Goal: Find specific page/section: Find specific page/section

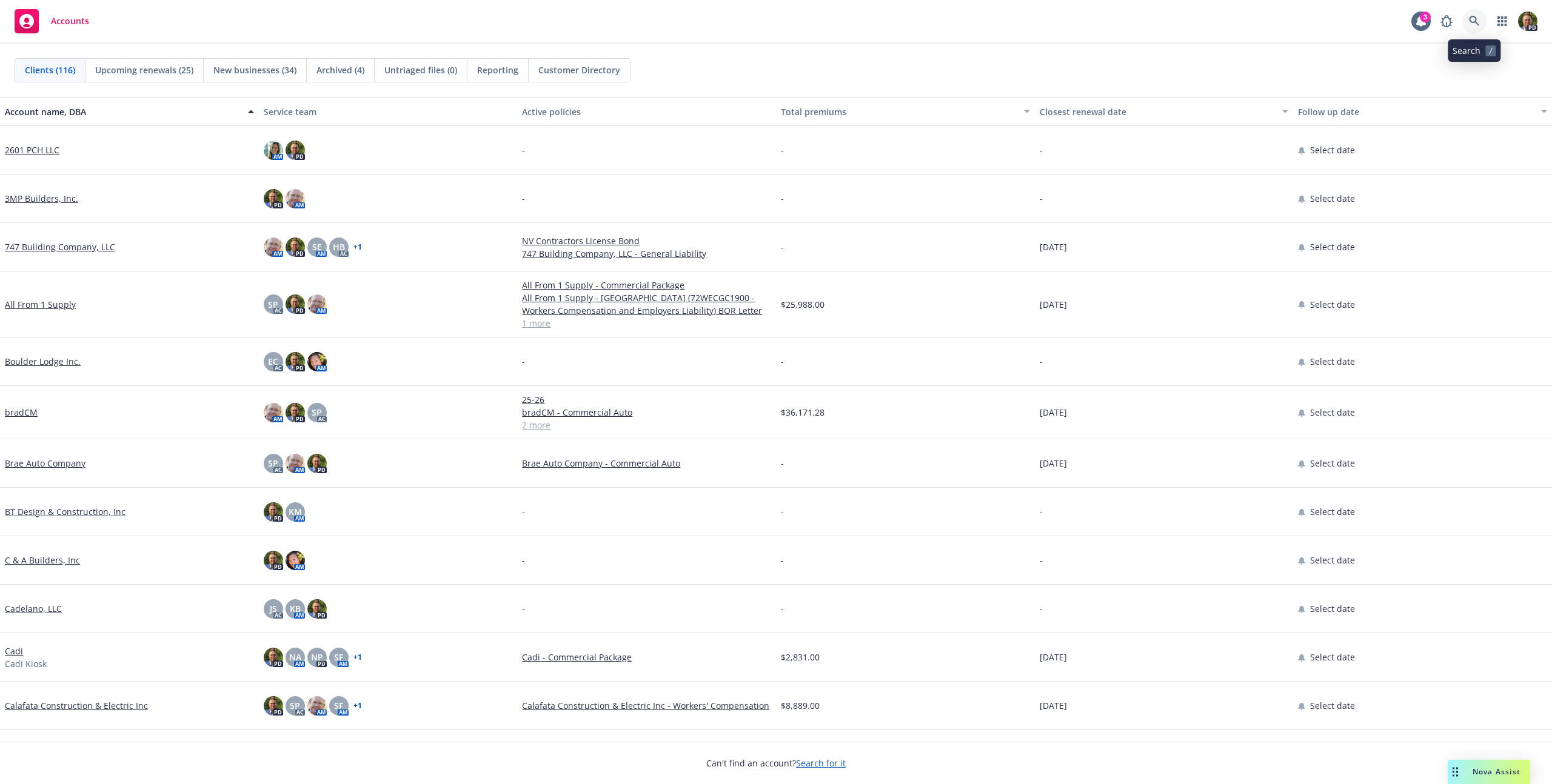
click at [1474, 24] on icon at bounding box center [1474, 21] width 11 height 11
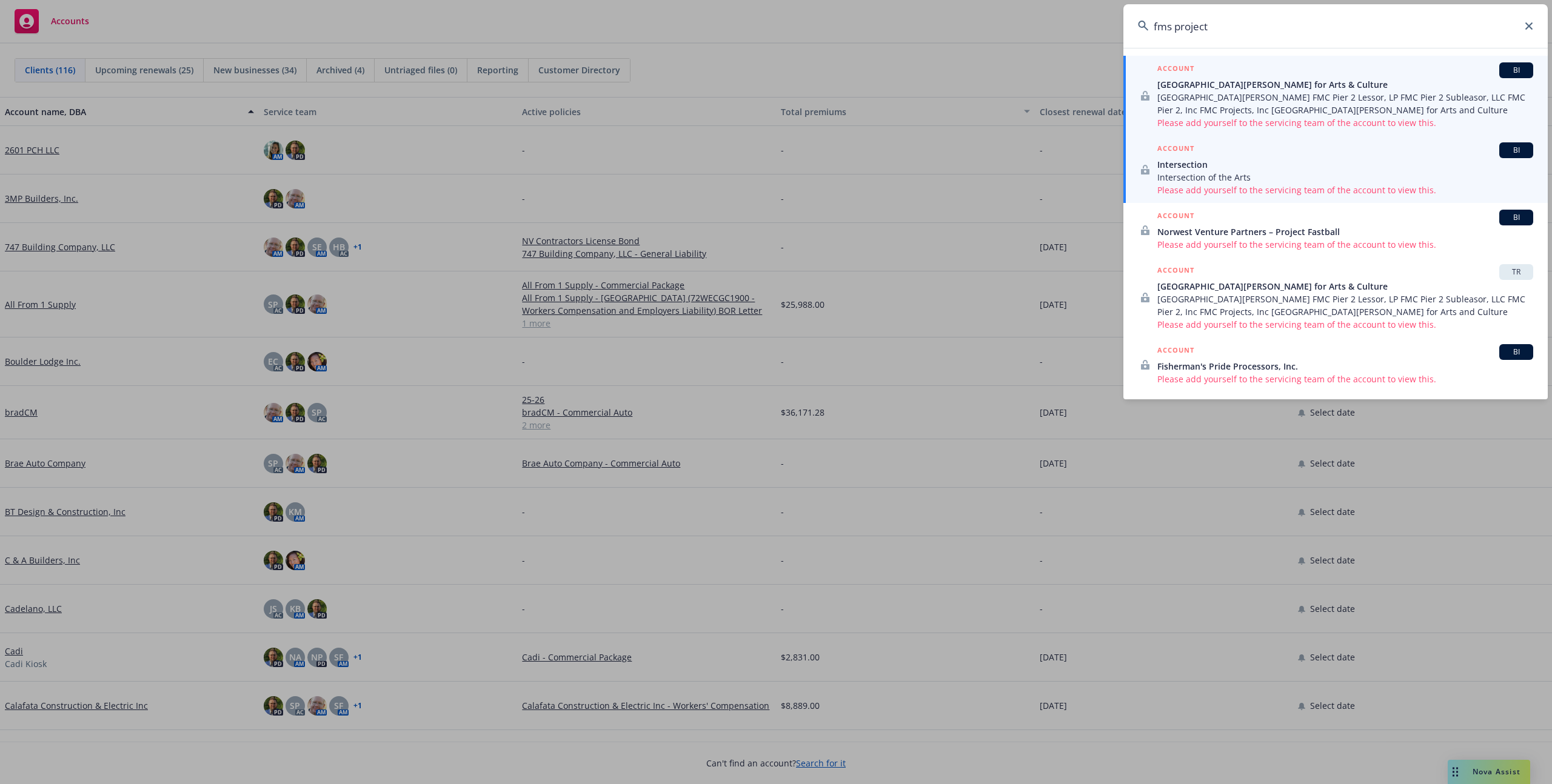
type input "fms projects"
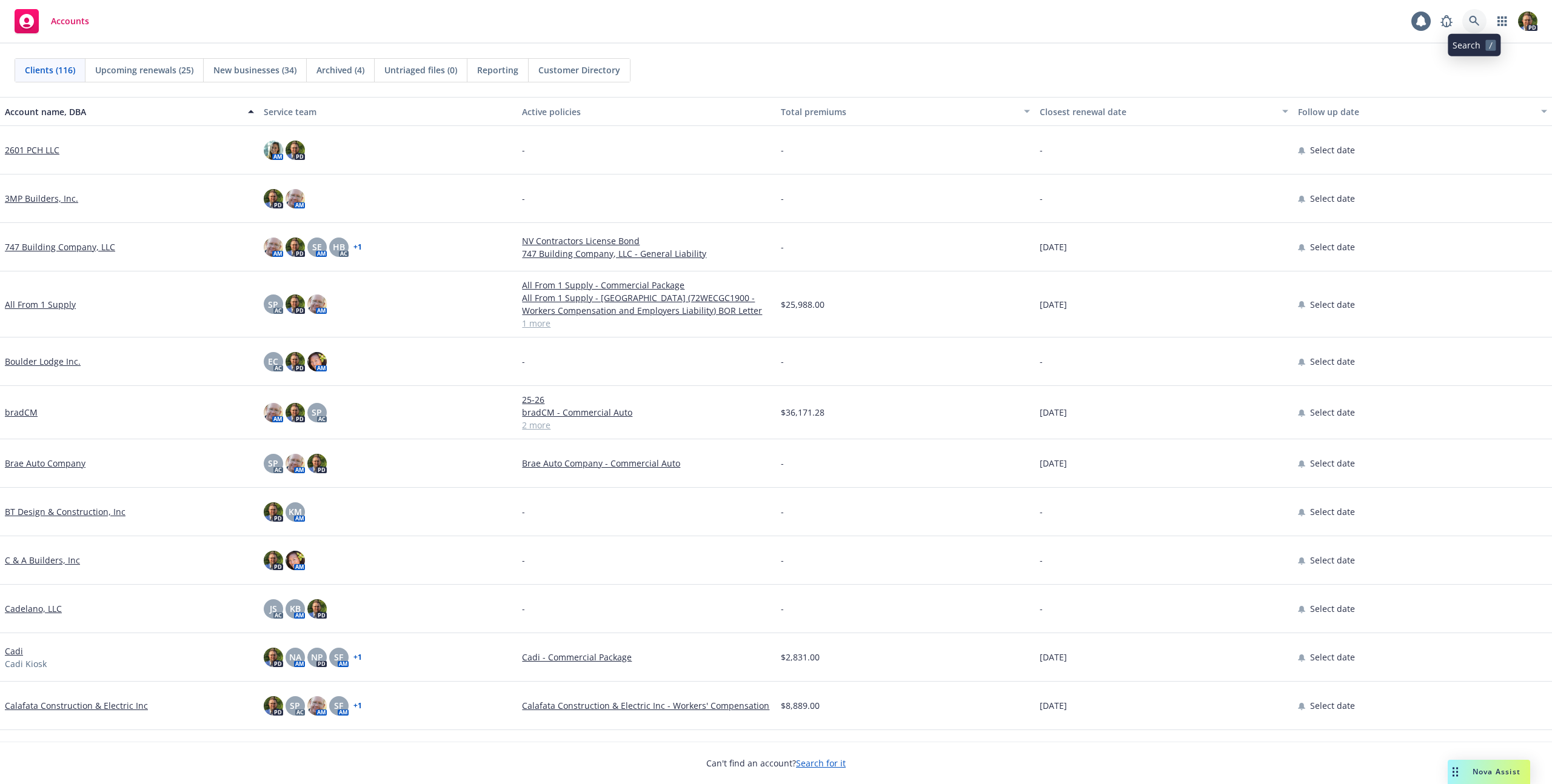
click at [1475, 22] on icon at bounding box center [1474, 21] width 10 height 10
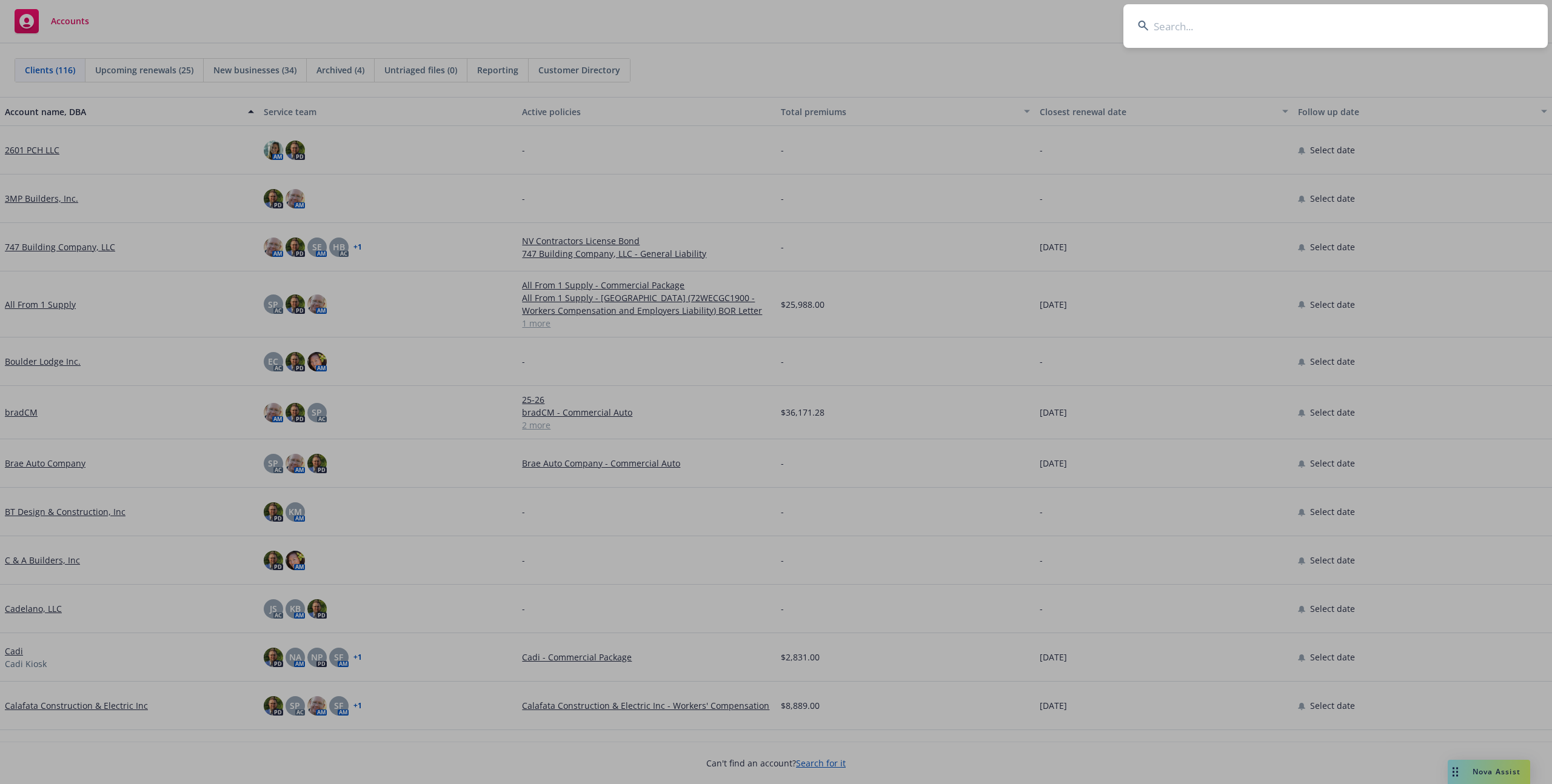
type input "r"
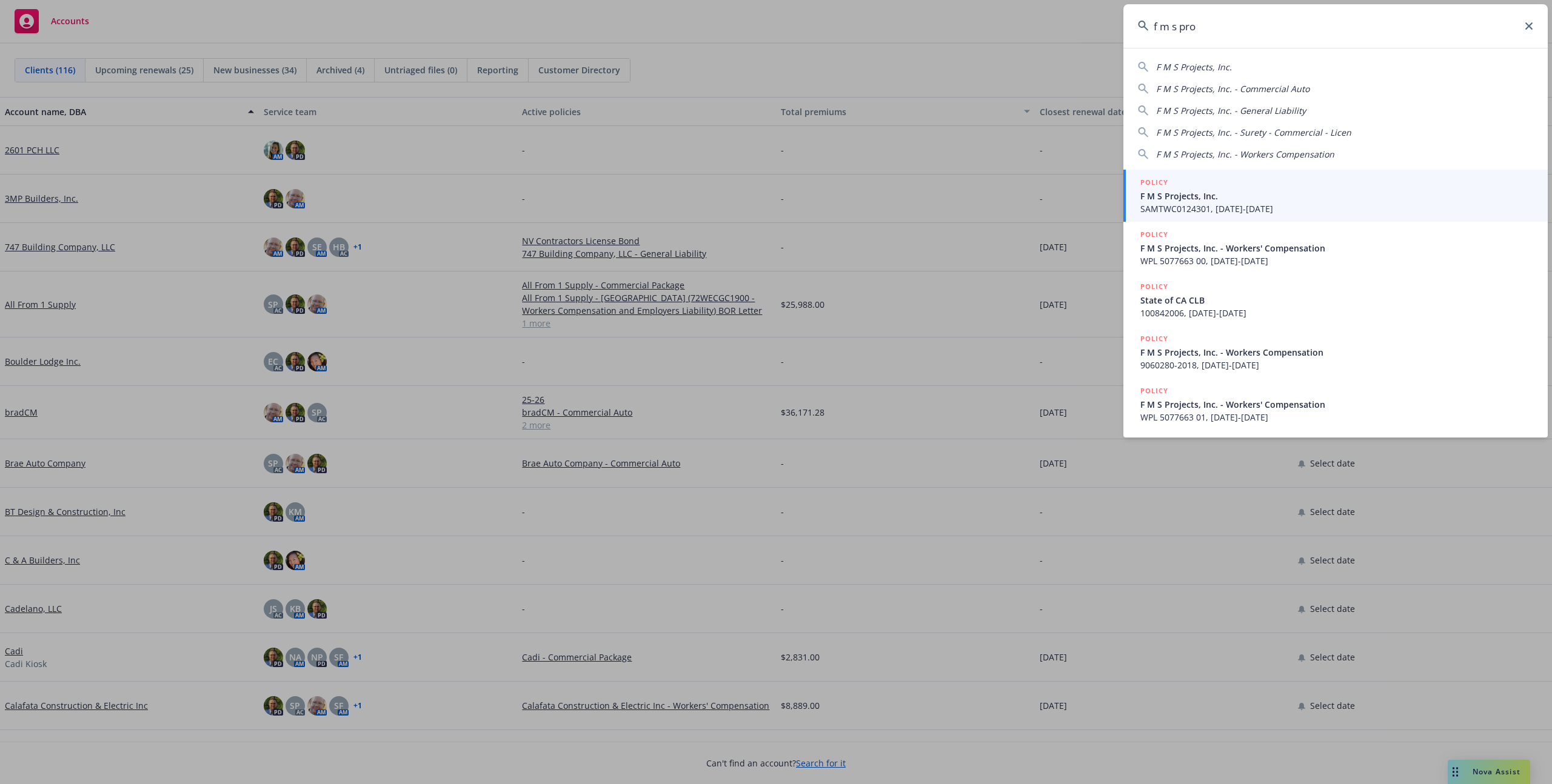
type input "f m s pro"
click at [1195, 197] on span "F M S Projects, Inc." at bounding box center [1336, 196] width 393 height 12
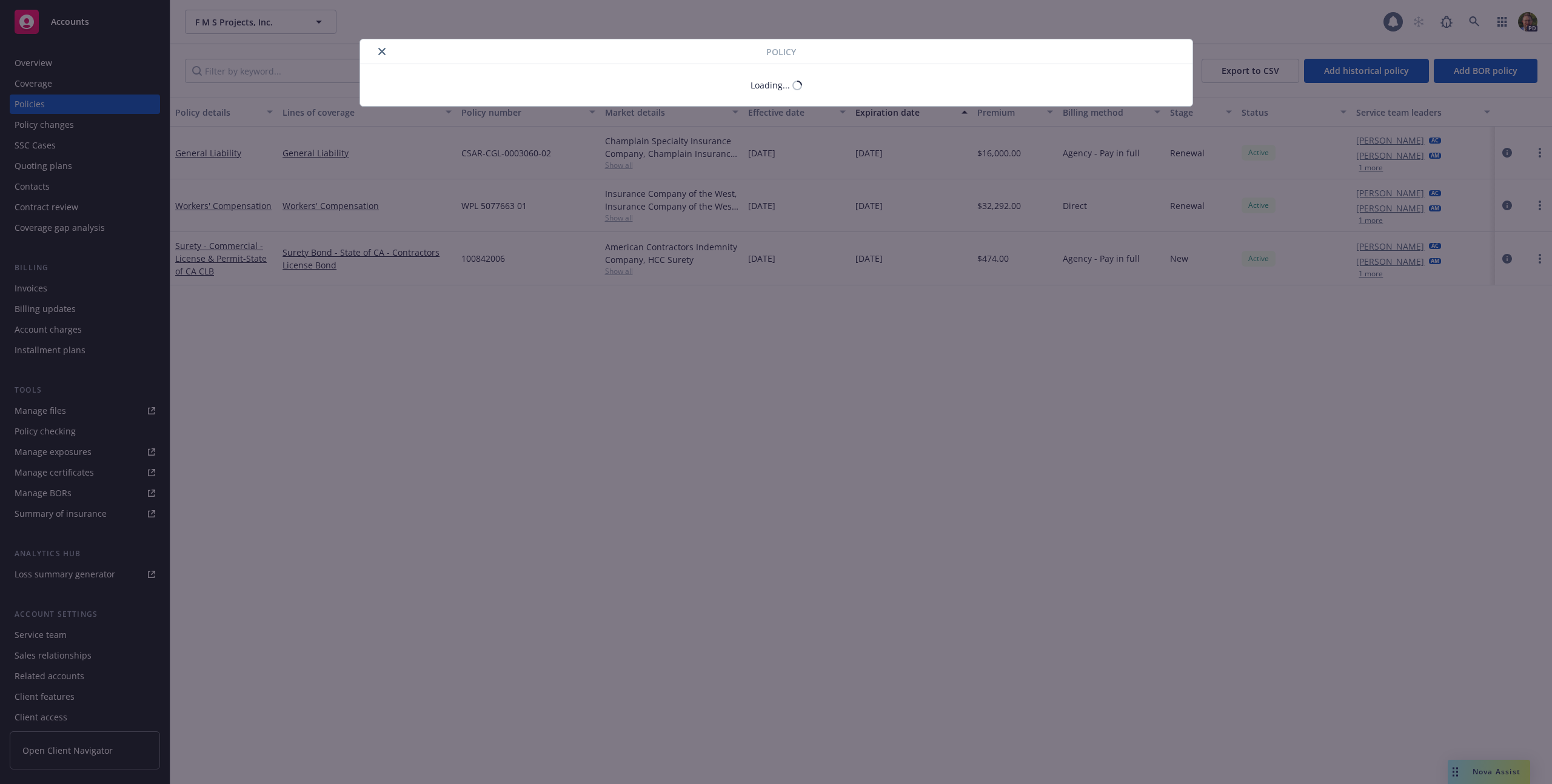
click at [37, 97] on div "Policy Loading..." at bounding box center [776, 392] width 1552 height 784
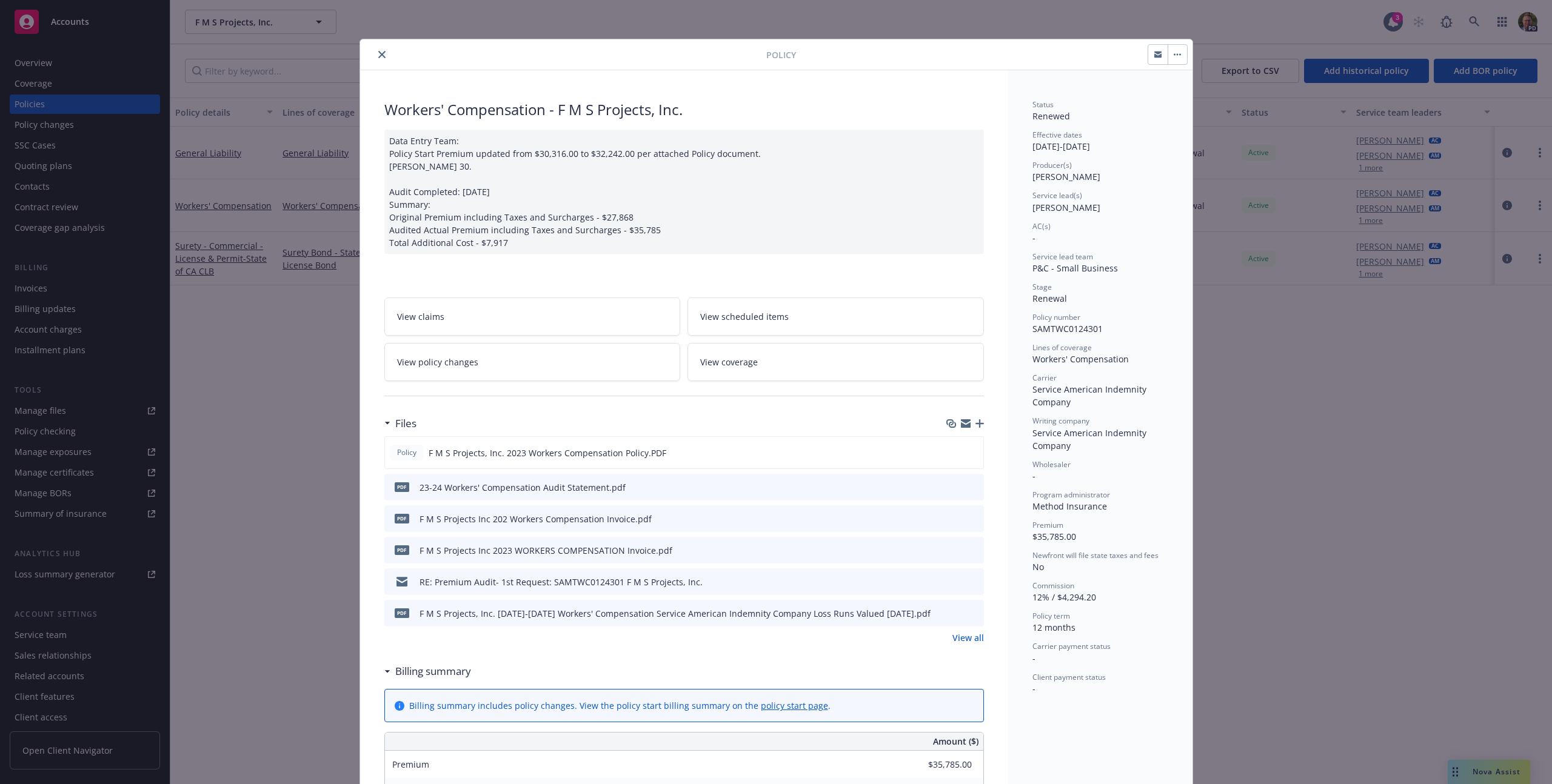
click at [268, 323] on div "Policy Workers' Compensation - F M S Projects, Inc. Data Entry Team: Policy Sta…" at bounding box center [776, 392] width 1552 height 784
click at [378, 49] on button "close" at bounding box center [382, 54] width 14 height 14
